Goal: Information Seeking & Learning: Find specific fact

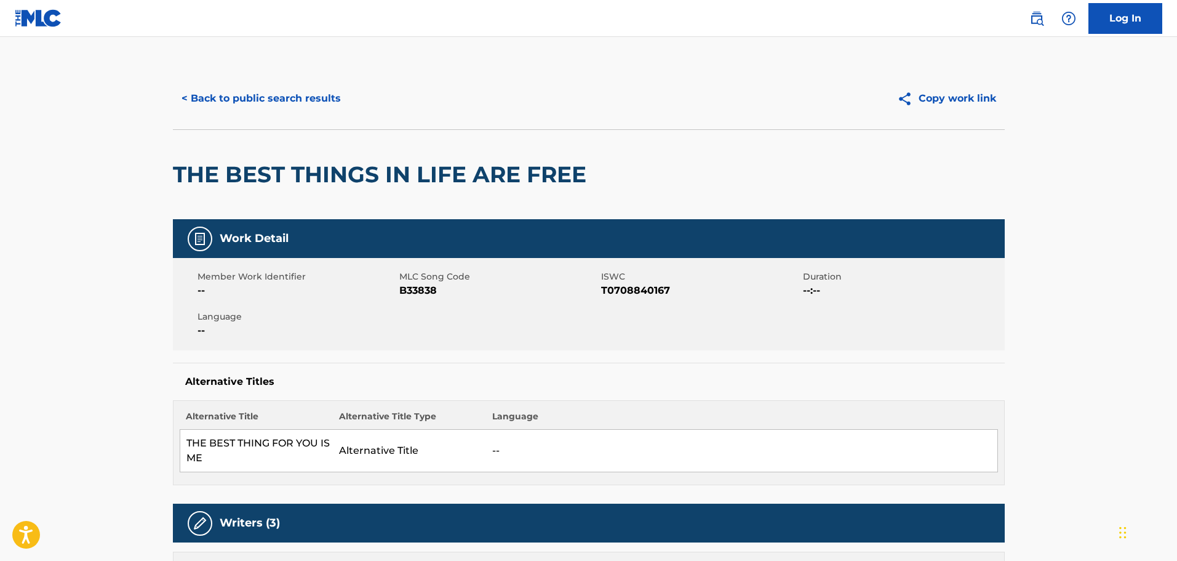
click at [279, 105] on button "< Back to public search results" at bounding box center [261, 98] width 177 height 31
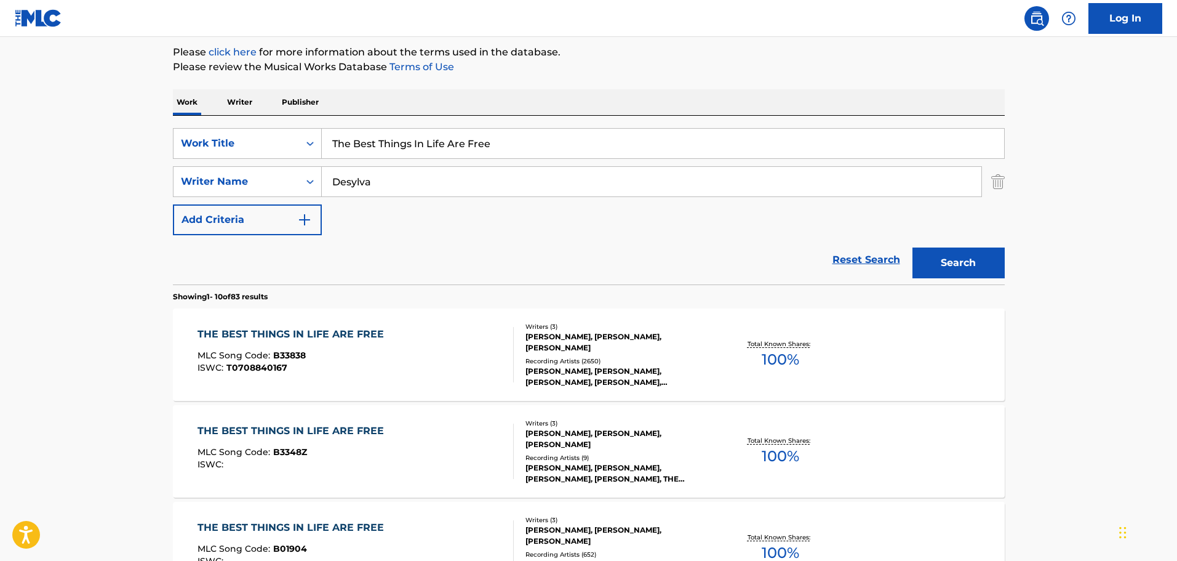
scroll to position [140, 0]
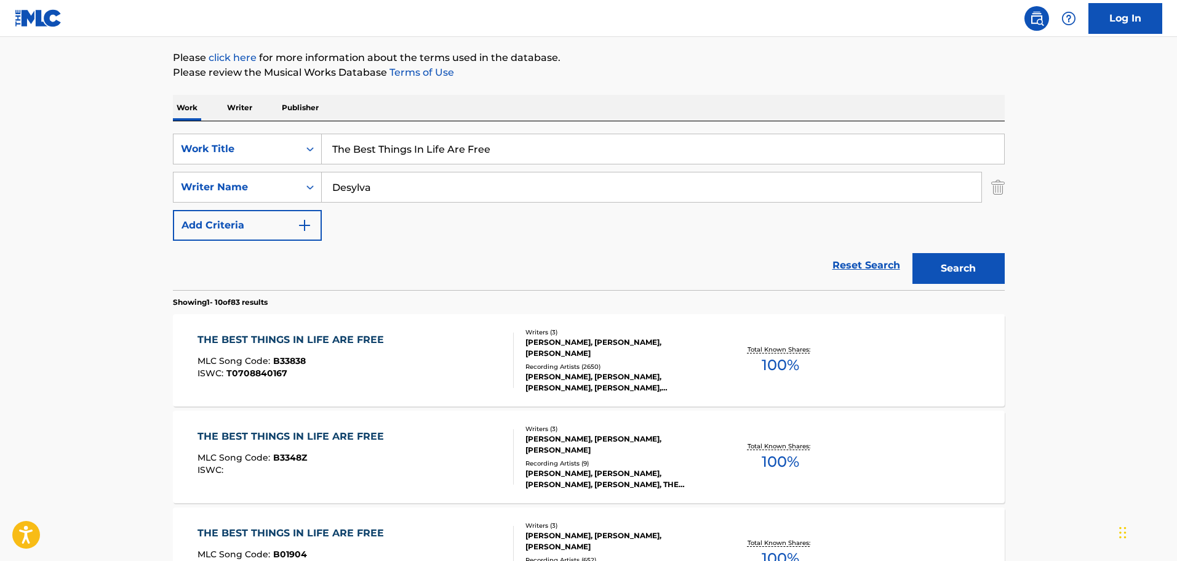
click at [362, 158] on input "The Best Things In Life Are Free" at bounding box center [663, 149] width 682 height 30
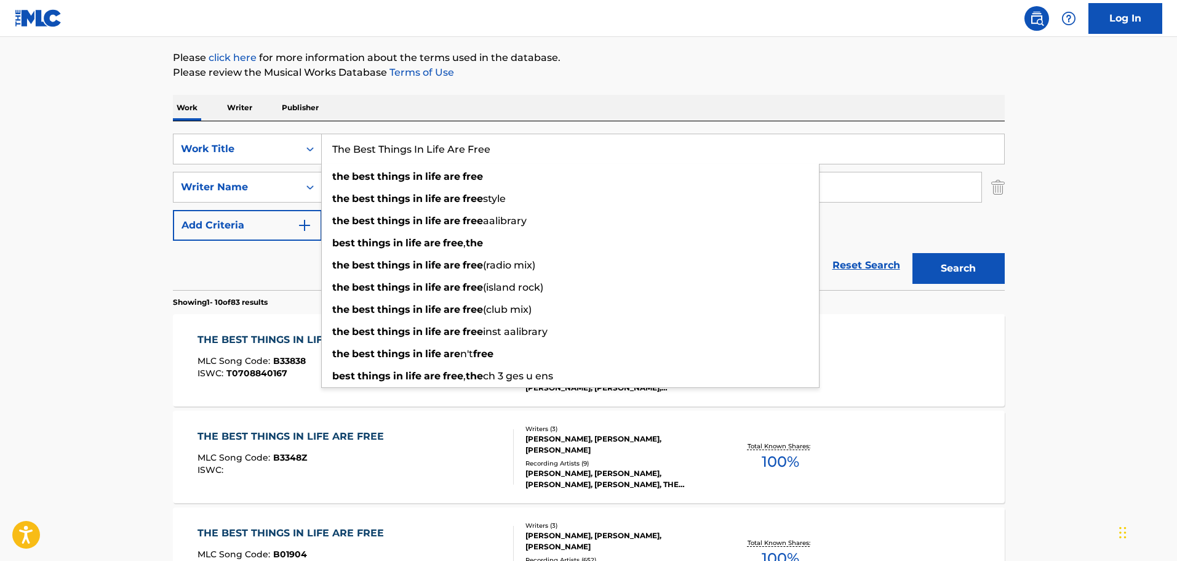
click at [362, 158] on input "The Best Things In Life Are Free" at bounding box center [663, 149] width 682 height 30
paste input "Another Reason"
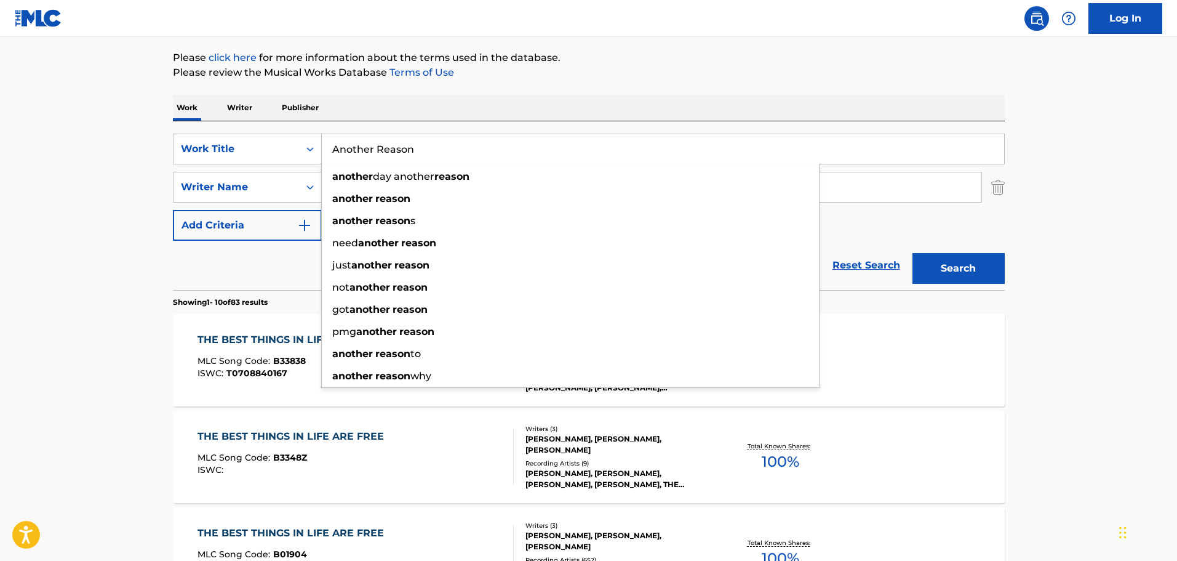
type input "Another Reason"
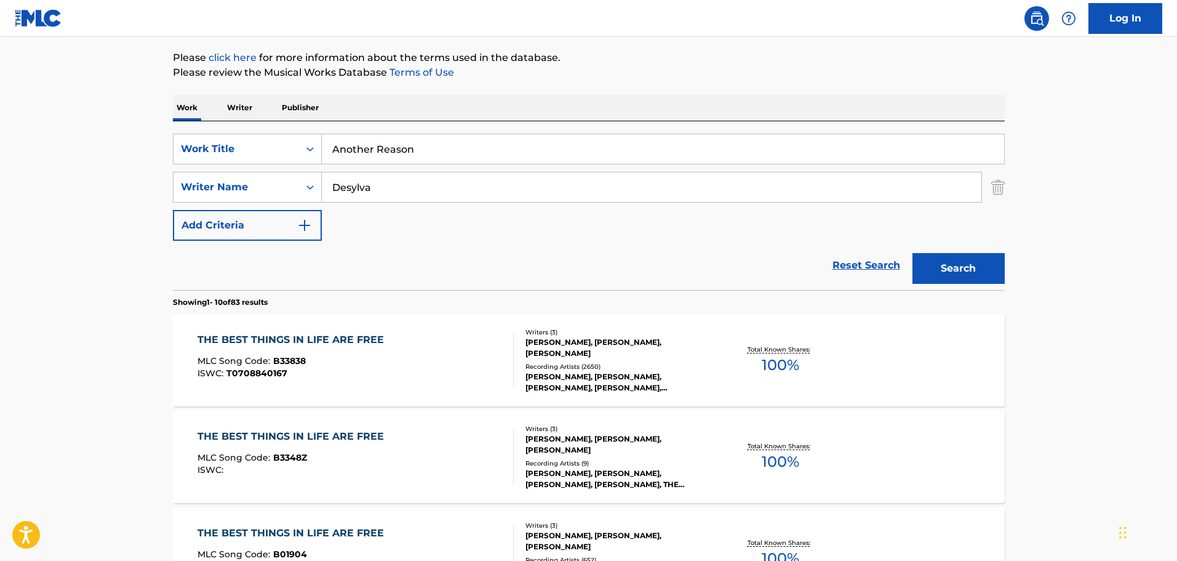
drag, startPoint x: 146, startPoint y: 174, endPoint x: 169, endPoint y: 177, distance: 23.0
click at [389, 181] on input "Desylva" at bounding box center [652, 187] width 660 height 30
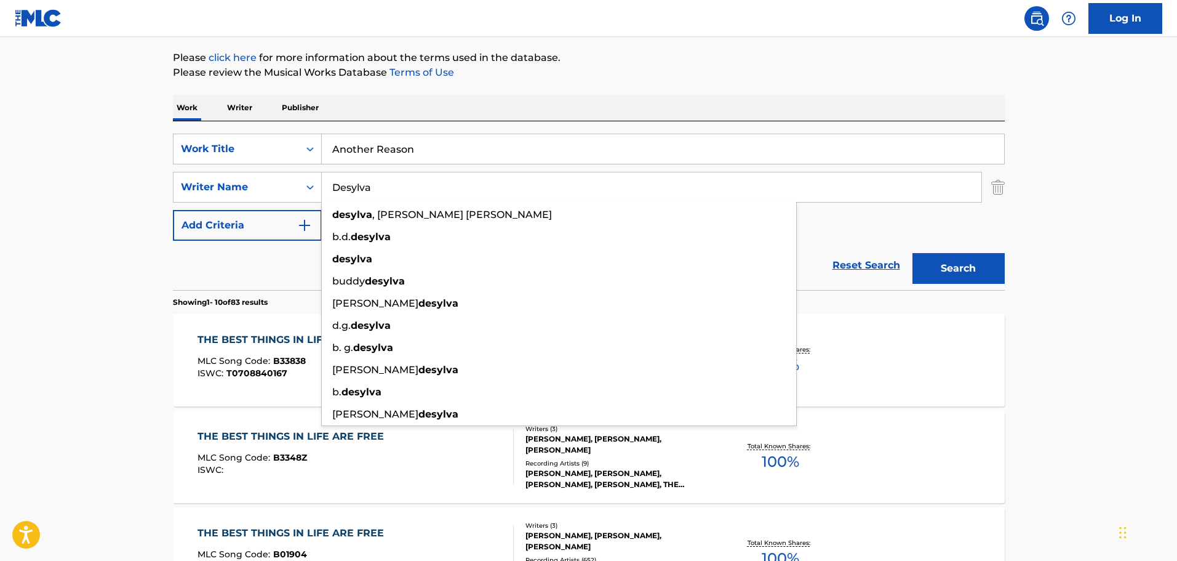
click at [389, 181] on input "Desylva" at bounding box center [652, 187] width 660 height 30
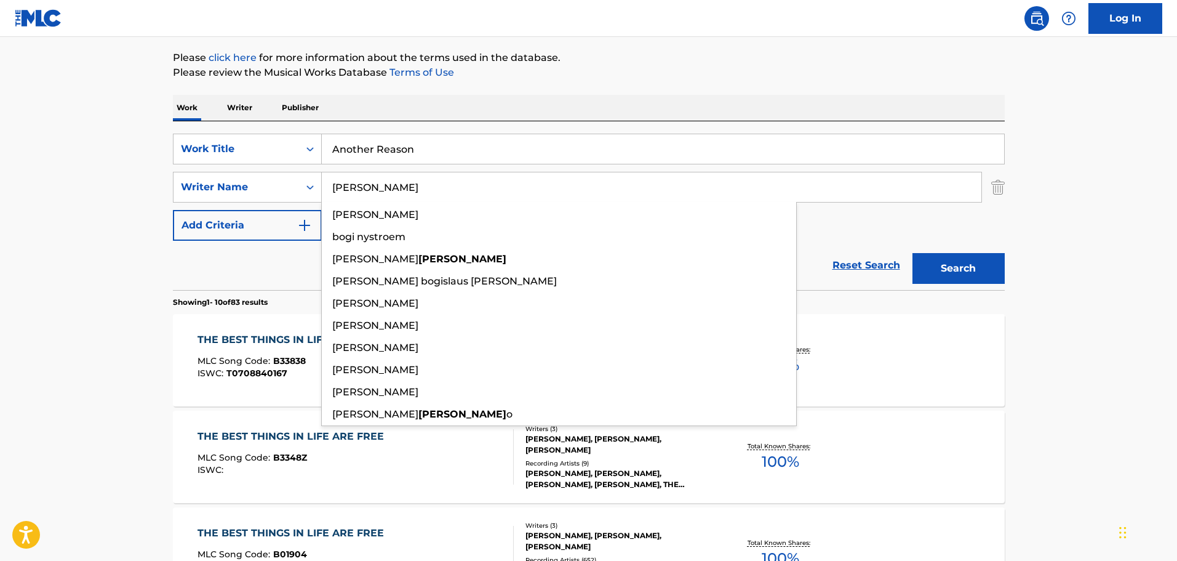
type input "[PERSON_NAME]"
click at [913, 253] on button "Search" at bounding box center [959, 268] width 92 height 31
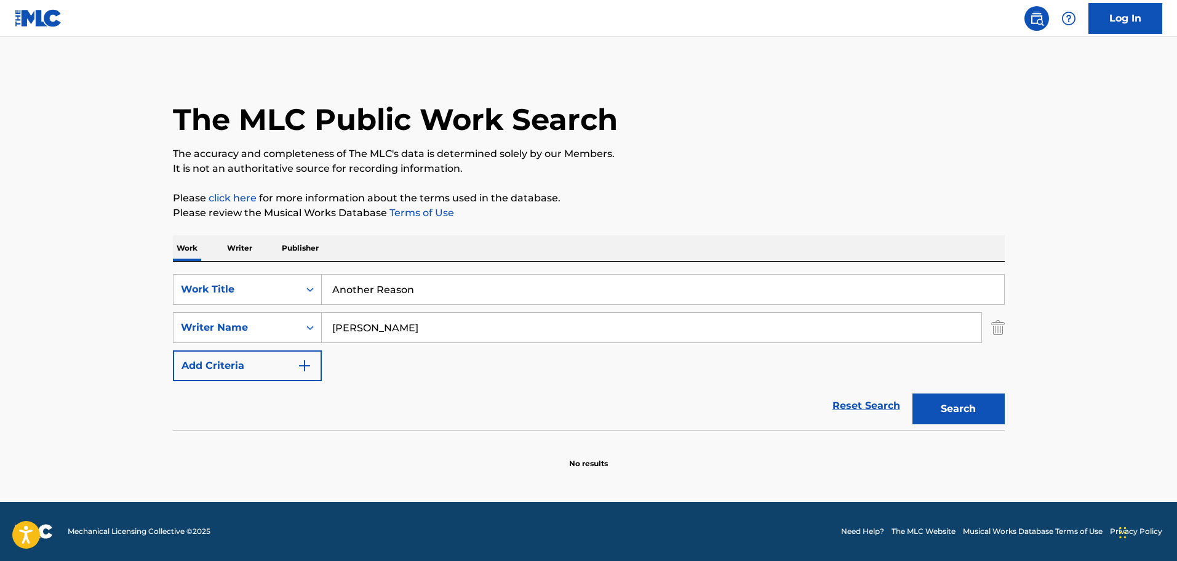
scroll to position [0, 0]
click at [937, 404] on button "Search" at bounding box center [959, 408] width 92 height 31
click at [376, 281] on input "Another Reason" at bounding box center [663, 289] width 682 height 30
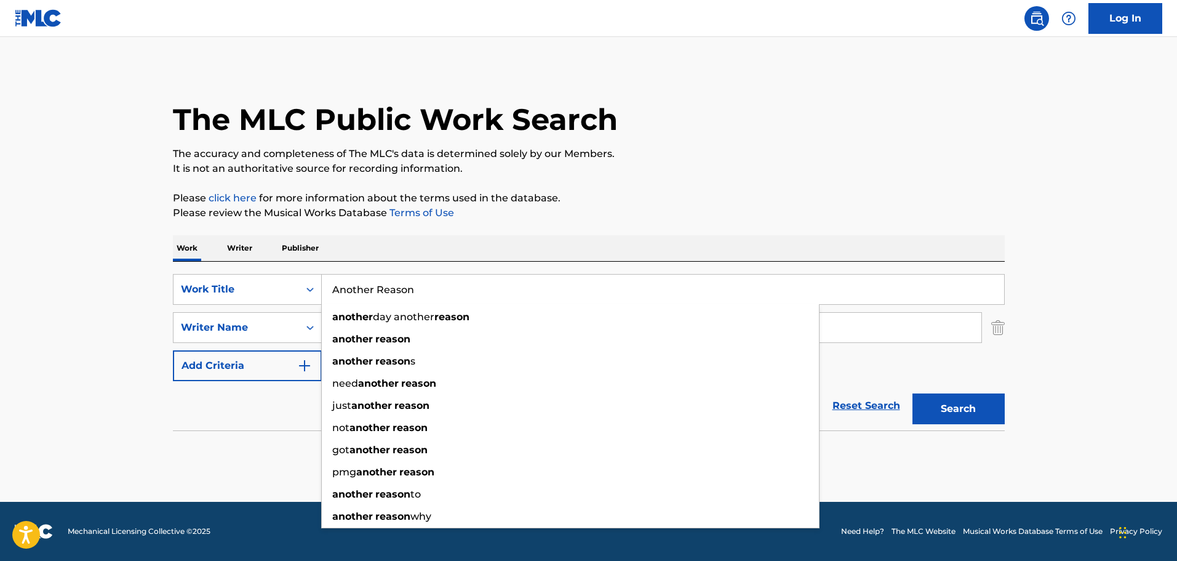
click at [376, 281] on input "Another Reason" at bounding box center [663, 289] width 682 height 30
paste input "ll I Want To Do Is Dance"
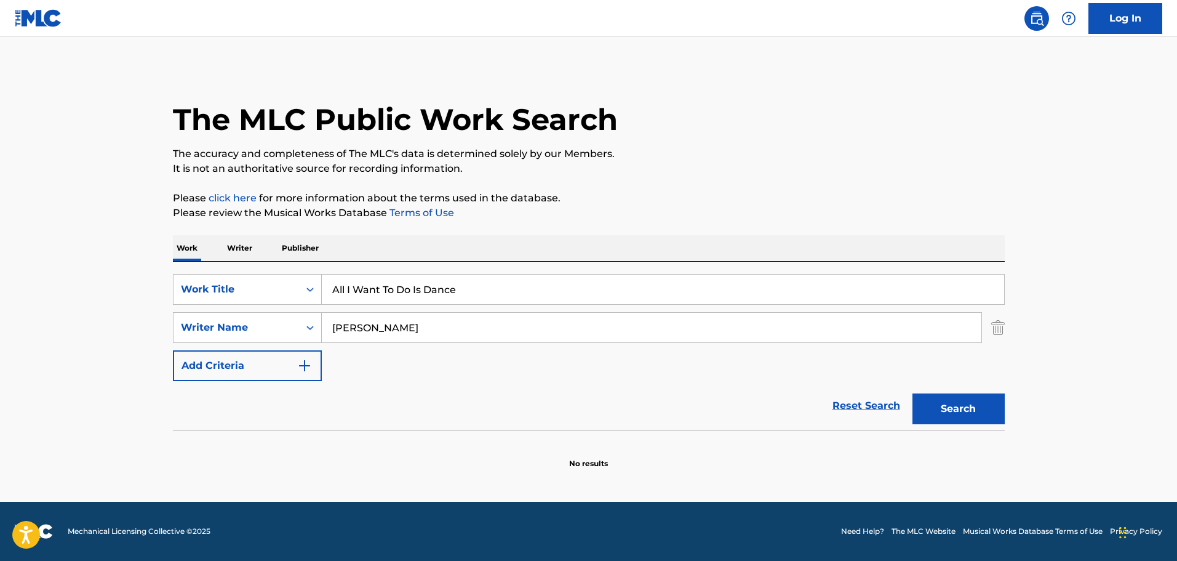
click at [969, 412] on button "Search" at bounding box center [959, 408] width 92 height 31
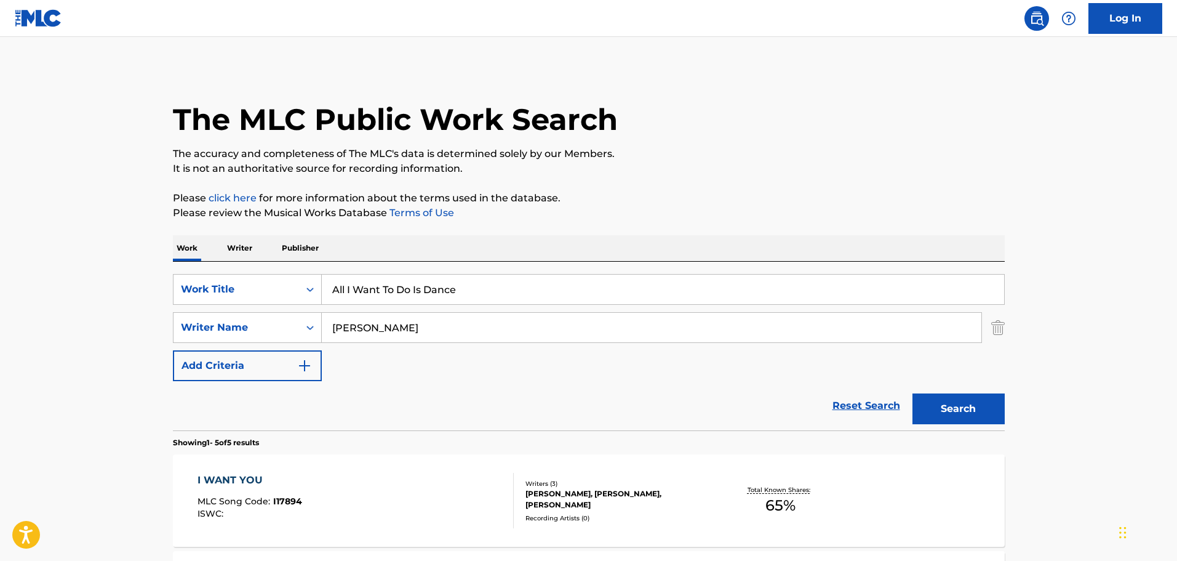
click at [350, 284] on input "All I Want To Do Is Dance" at bounding box center [663, 289] width 682 height 30
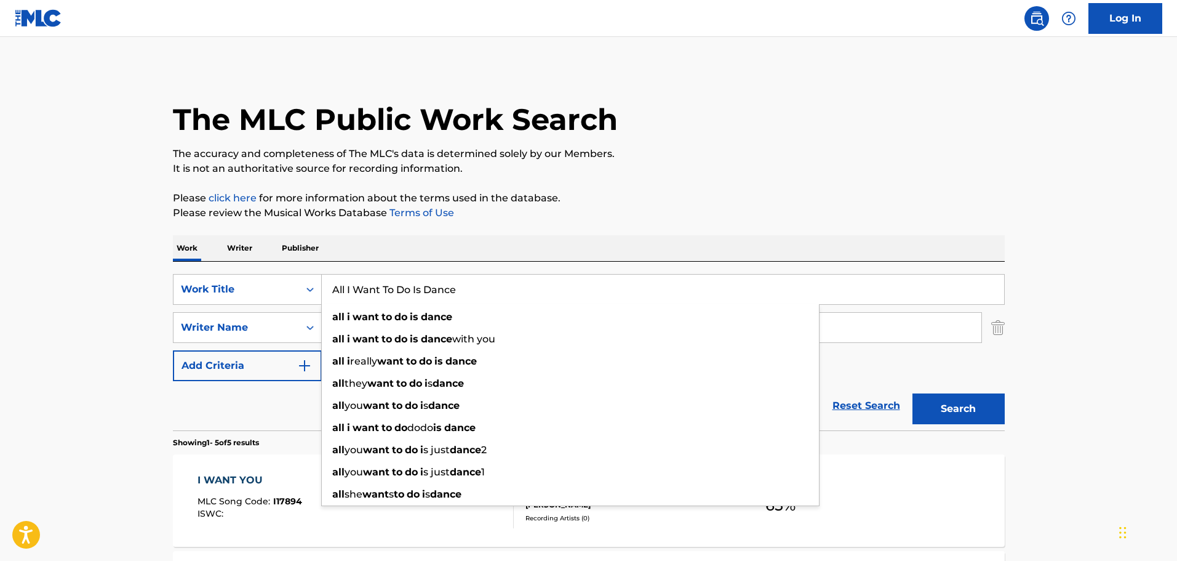
click at [350, 284] on input "All I Want To Do Is Dance" at bounding box center [663, 289] width 682 height 30
paste input "Dusk"
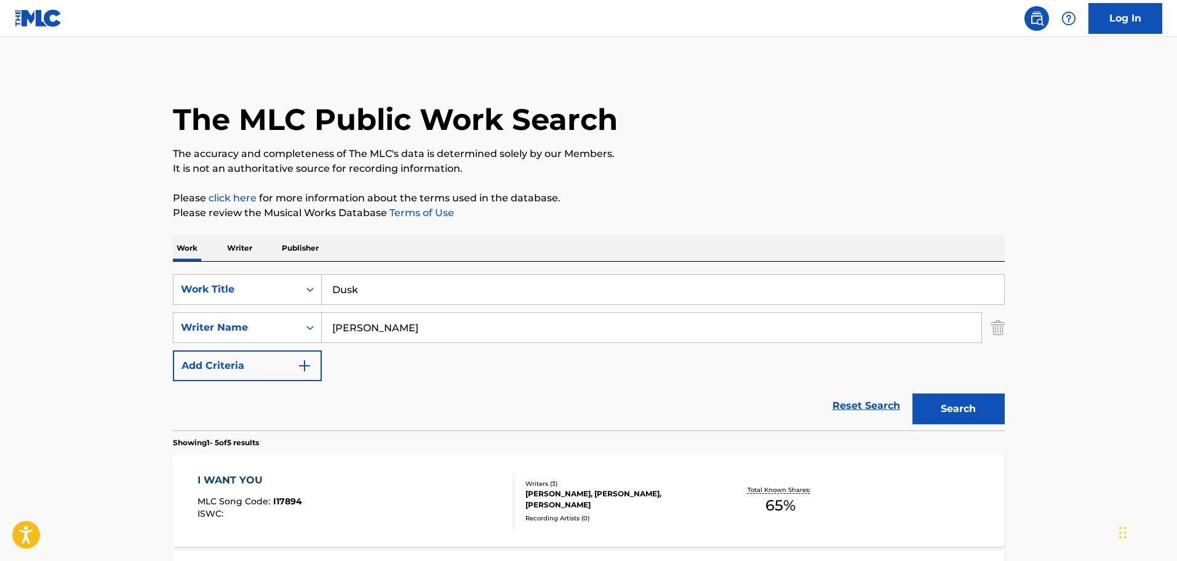
click at [993, 408] on button "Search" at bounding box center [959, 408] width 92 height 31
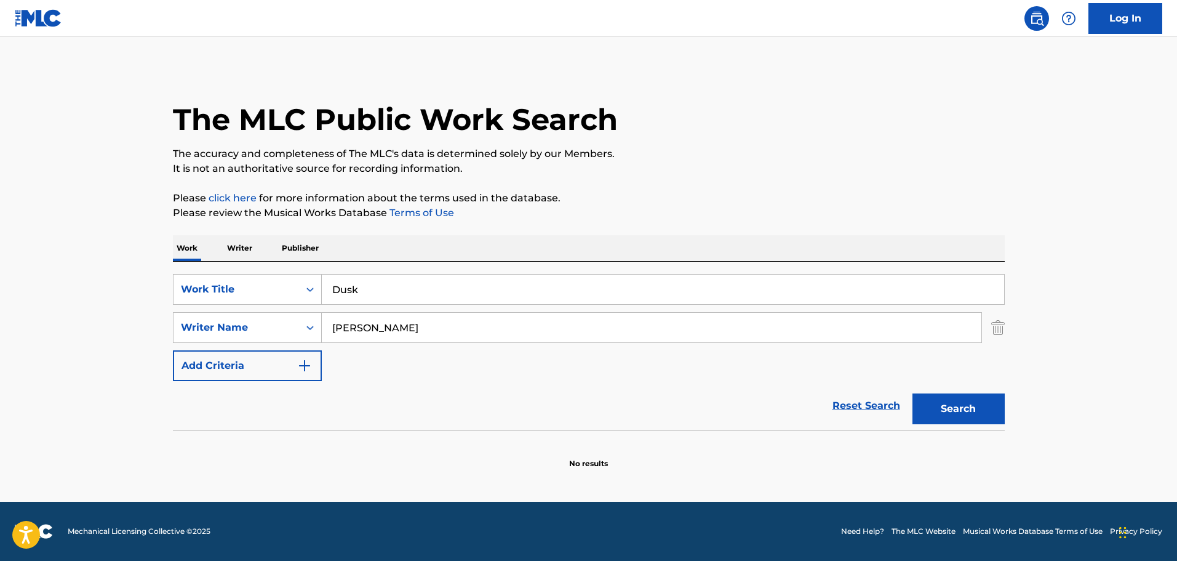
click at [372, 286] on input "Dusk" at bounding box center [663, 289] width 682 height 30
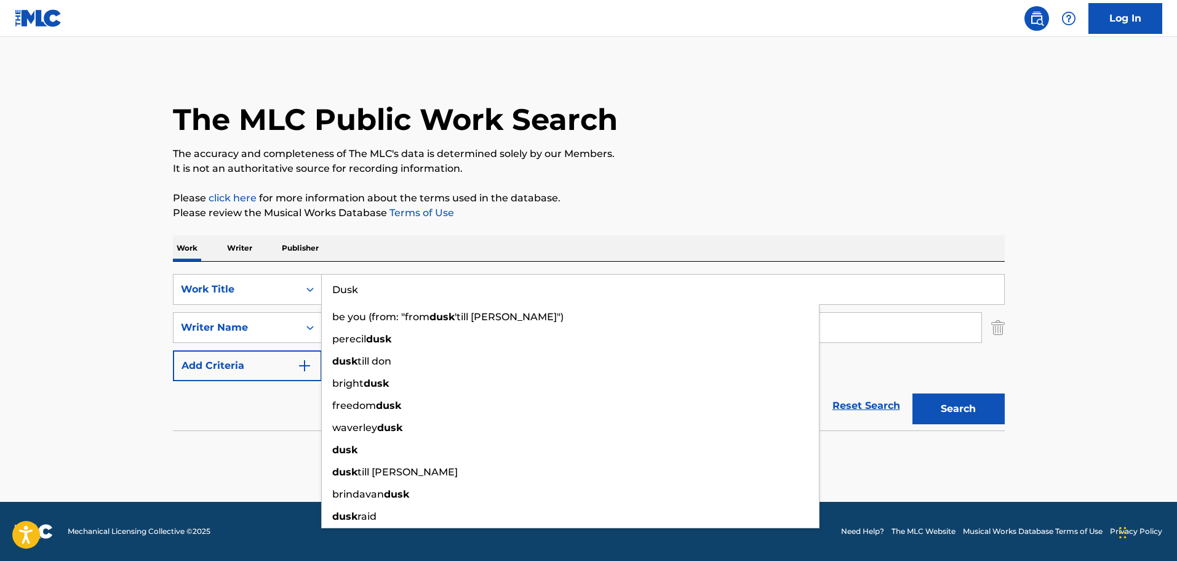
click at [372, 286] on input "Dusk" at bounding box center [663, 289] width 682 height 30
paste input "All I Want To Do Is Dance"
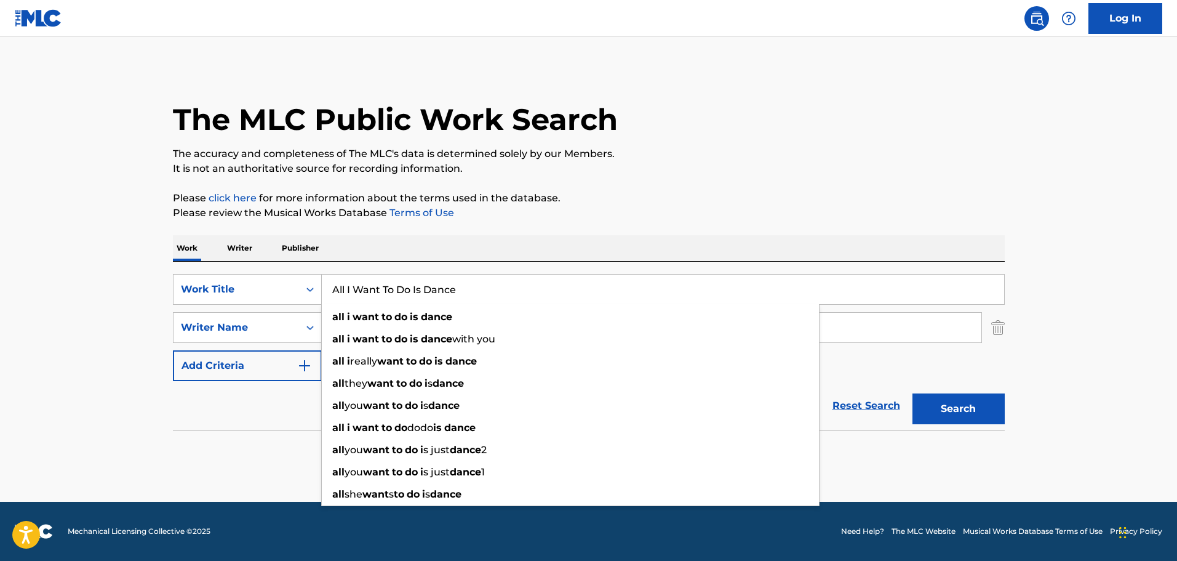
click at [956, 406] on button "Search" at bounding box center [959, 408] width 92 height 31
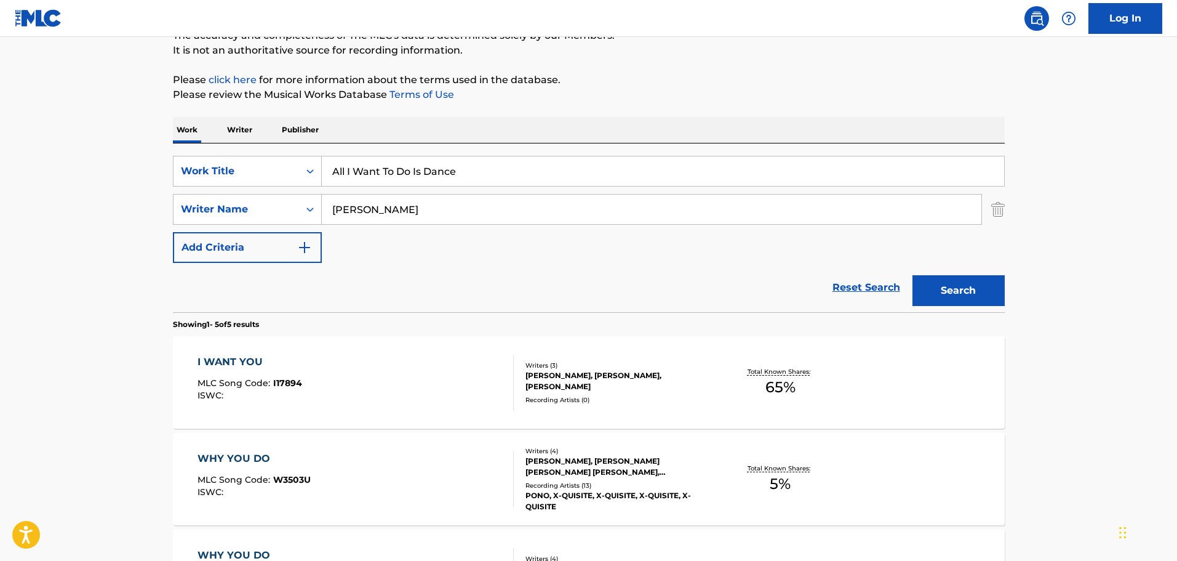
scroll to position [123, 0]
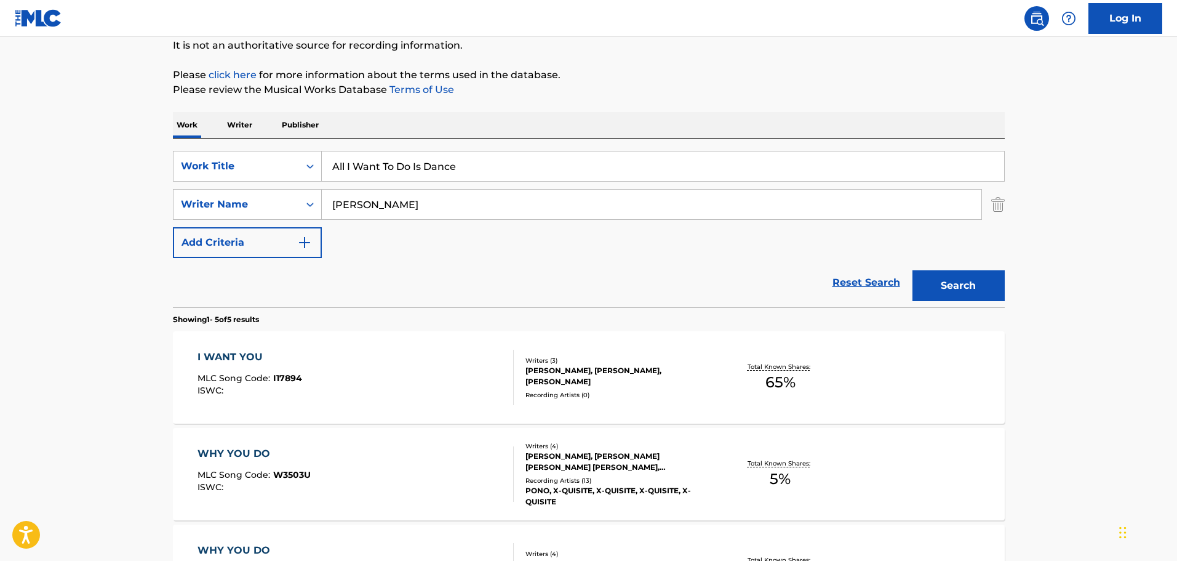
click at [369, 210] on input "[PERSON_NAME]" at bounding box center [652, 205] width 660 height 30
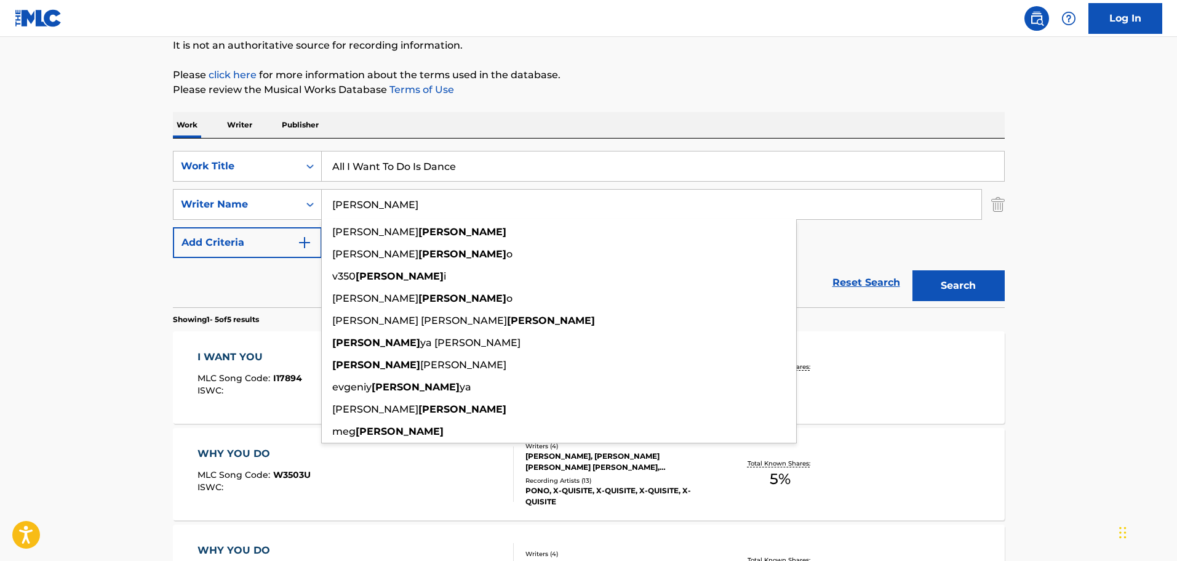
click at [369, 210] on input "[PERSON_NAME]" at bounding box center [652, 205] width 660 height 30
click at [913, 270] on button "Search" at bounding box center [959, 285] width 92 height 31
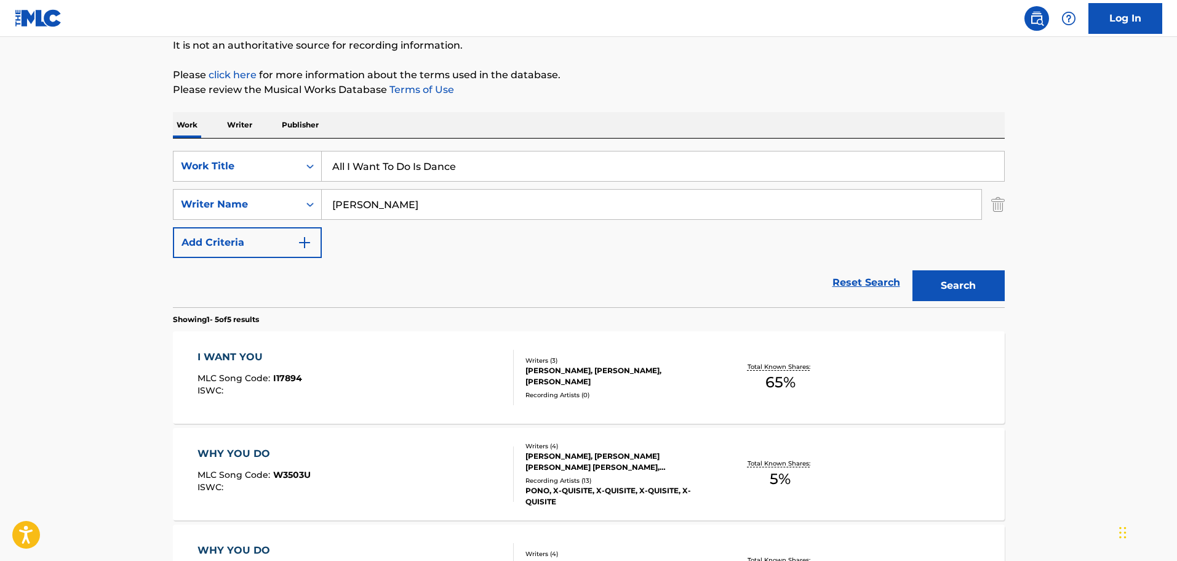
click at [437, 172] on input "All I Want To Do Is Dance" at bounding box center [663, 166] width 682 height 30
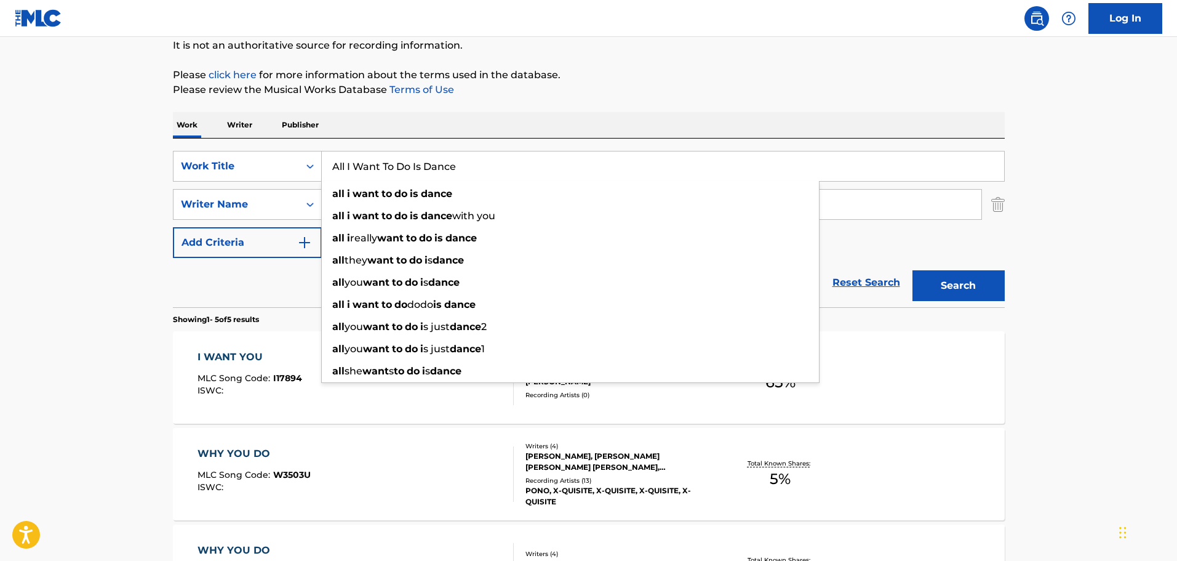
click at [437, 172] on input "All I Want To Do Is Dance" at bounding box center [663, 166] width 682 height 30
paste input "Standing Still"
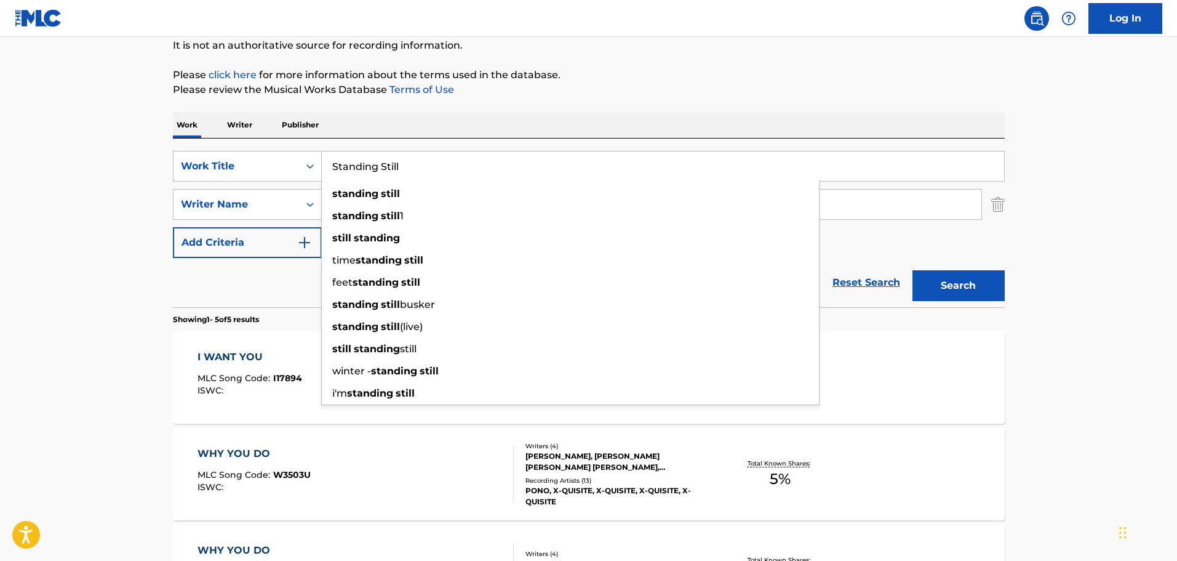
type input "Standing Still"
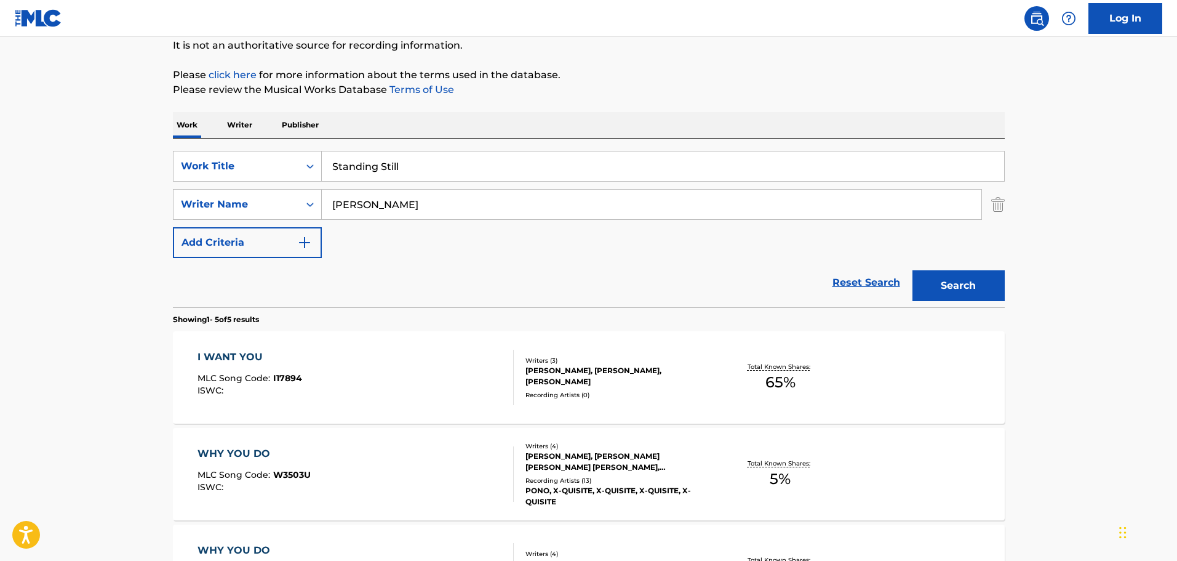
click at [964, 287] on button "Search" at bounding box center [959, 285] width 92 height 31
